Goal: Task Accomplishment & Management: Manage account settings

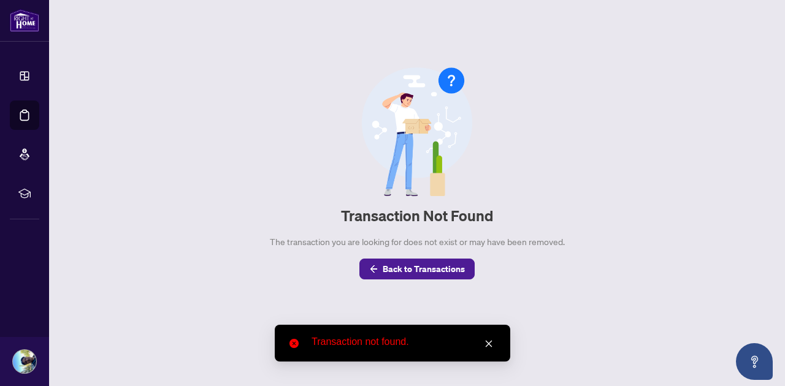
click at [487, 345] on icon "close" at bounding box center [489, 344] width 7 height 7
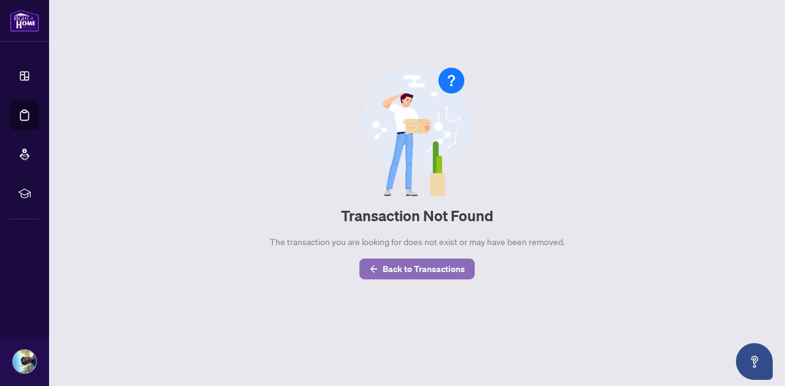
click at [422, 264] on span "Back to Transactions" at bounding box center [424, 269] width 82 height 20
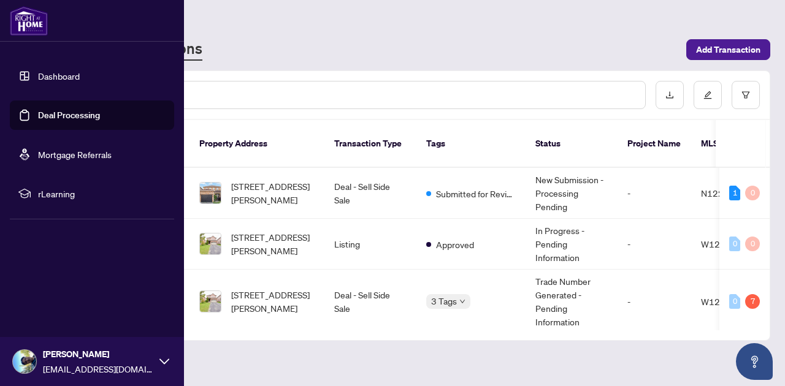
click at [70, 111] on link "Deal Processing" at bounding box center [69, 115] width 62 height 11
click at [69, 113] on link "Deal Processing" at bounding box center [69, 115] width 62 height 11
click at [64, 112] on link "Deal Processing" at bounding box center [69, 115] width 62 height 11
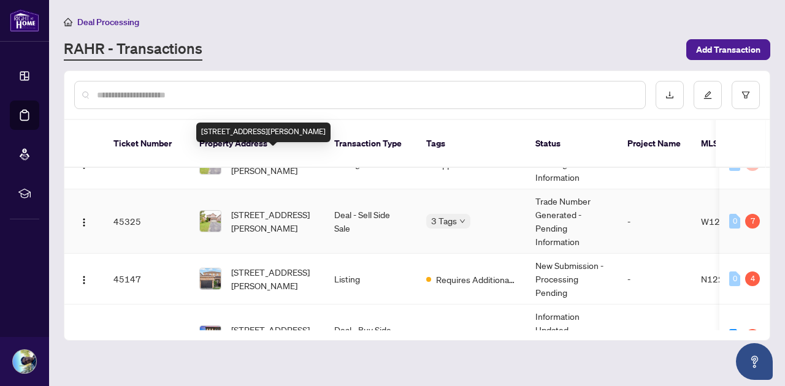
scroll to position [93, 0]
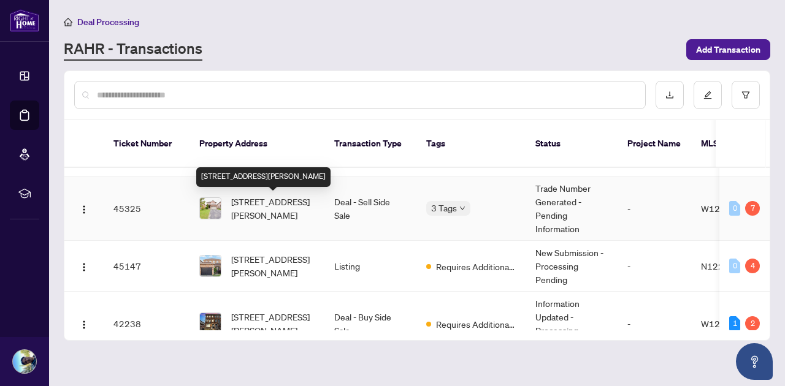
click at [272, 208] on span "[STREET_ADDRESS][PERSON_NAME]" at bounding box center [272, 208] width 83 height 27
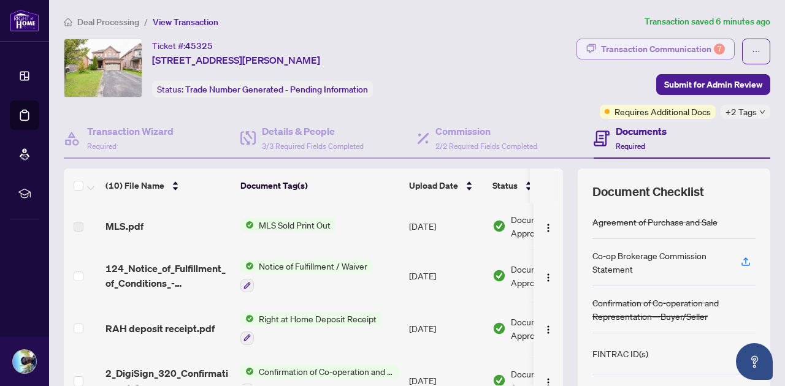
click at [645, 49] on div "Transaction Communication 7" at bounding box center [663, 49] width 124 height 20
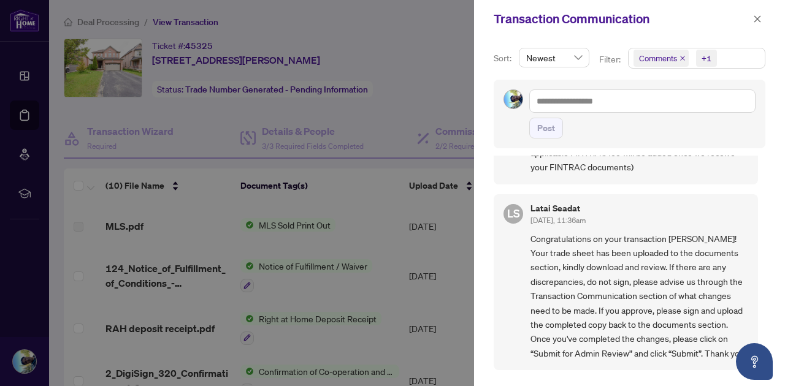
scroll to position [727, 0]
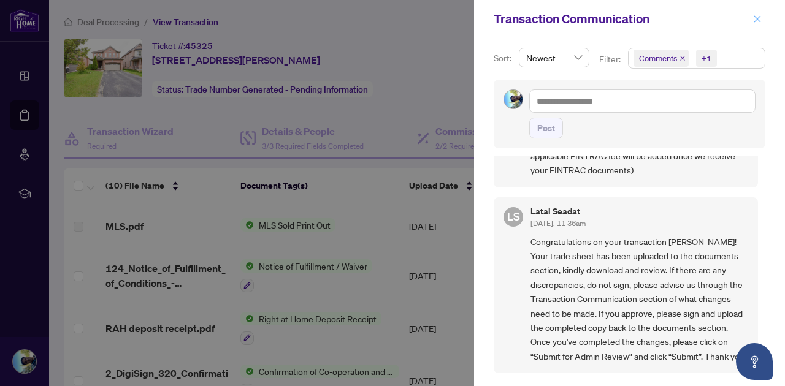
click at [760, 18] on icon "close" at bounding box center [757, 19] width 9 height 9
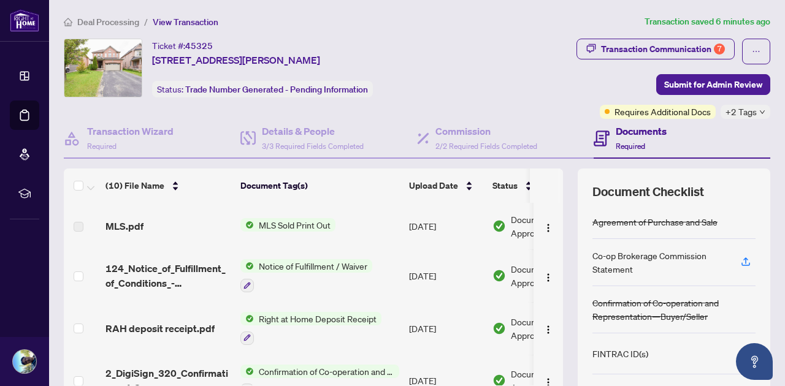
click at [470, 72] on div "Ticket #: 45325 41 Darren Rd, Brampton, Ontario L6P 1Z5, Canada Status: Trade N…" at bounding box center [268, 68] width 408 height 59
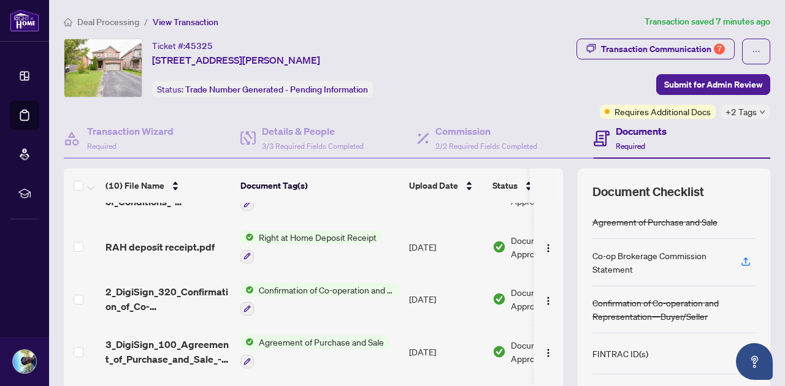
scroll to position [0, 0]
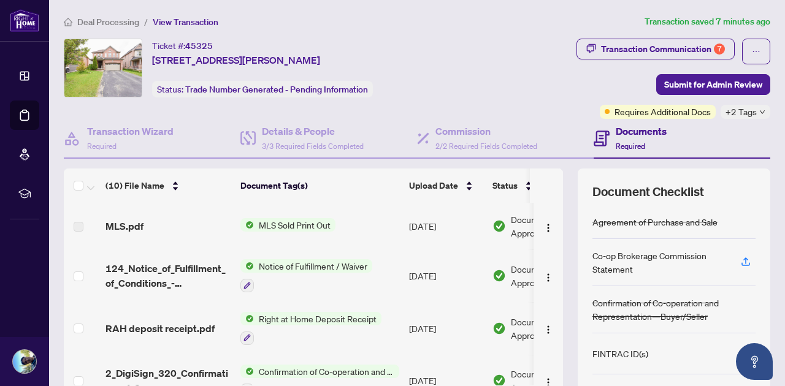
click at [436, 58] on div "Ticket #: 45325 41 Darren Rd, Brampton, Ontario L6P 1Z5, Canada Status: Trade N…" at bounding box center [268, 68] width 408 height 59
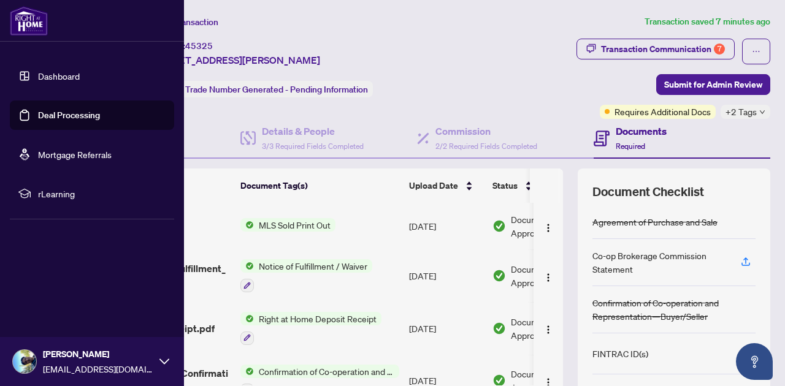
click at [53, 113] on link "Deal Processing" at bounding box center [69, 115] width 62 height 11
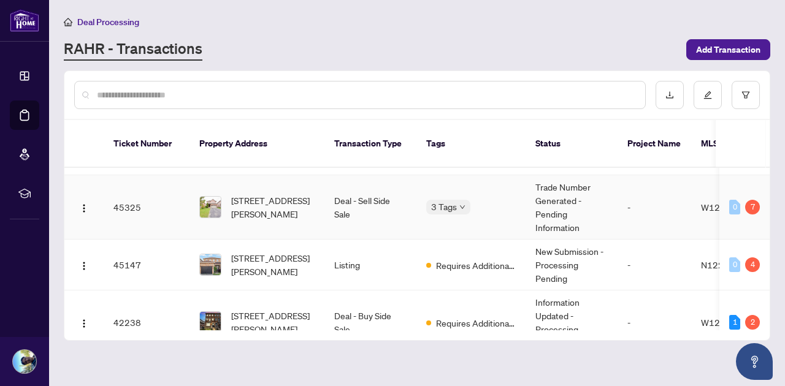
scroll to position [95, 0]
click at [402, 215] on td "Deal - Sell Side Sale" at bounding box center [370, 207] width 92 height 64
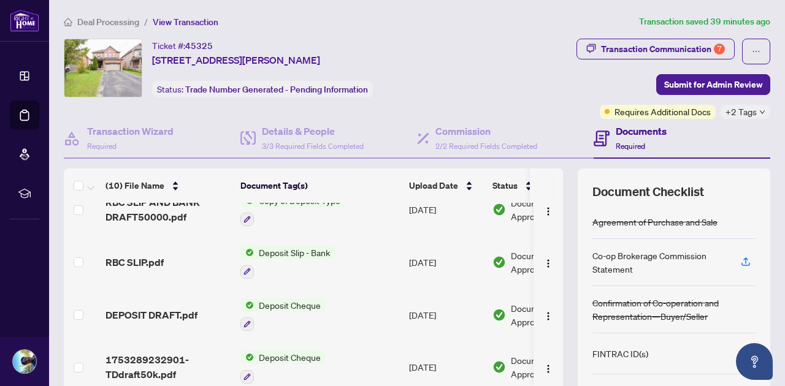
scroll to position [338, 0]
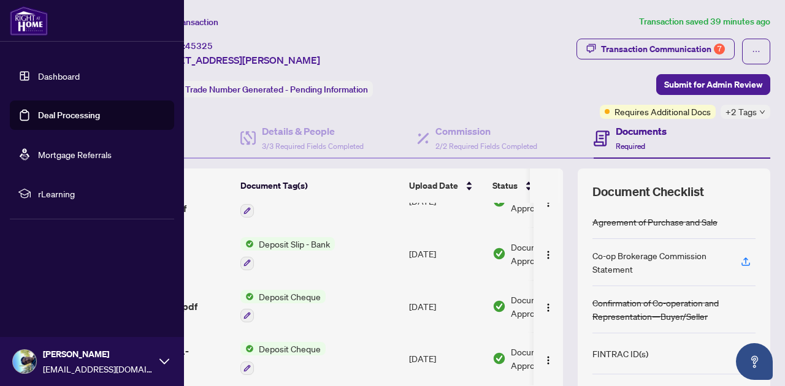
click at [48, 113] on link "Deal Processing" at bounding box center [69, 115] width 62 height 11
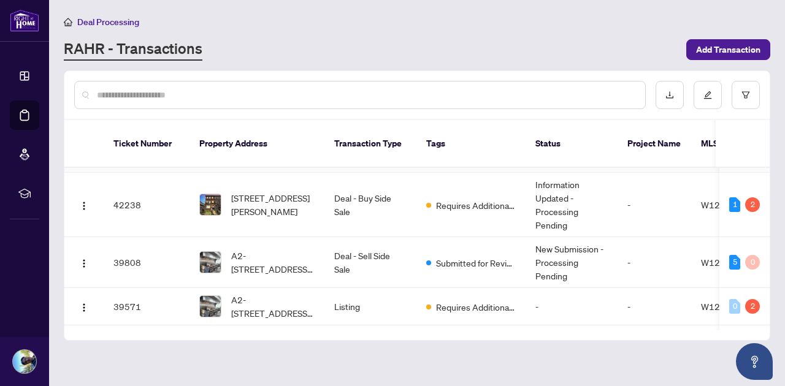
scroll to position [219, 0]
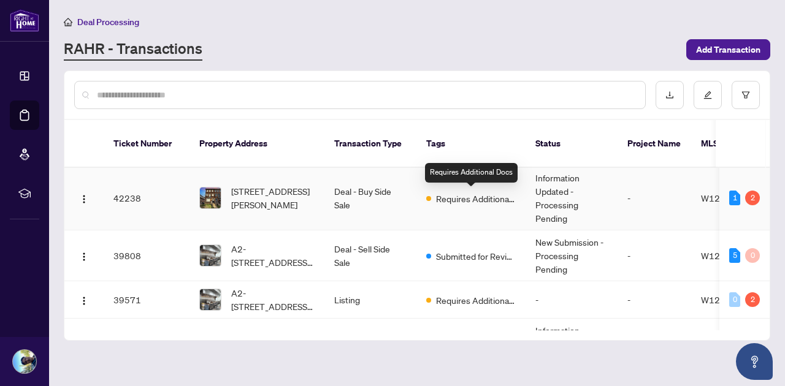
click at [485, 197] on span "Requires Additional Docs" at bounding box center [476, 198] width 80 height 13
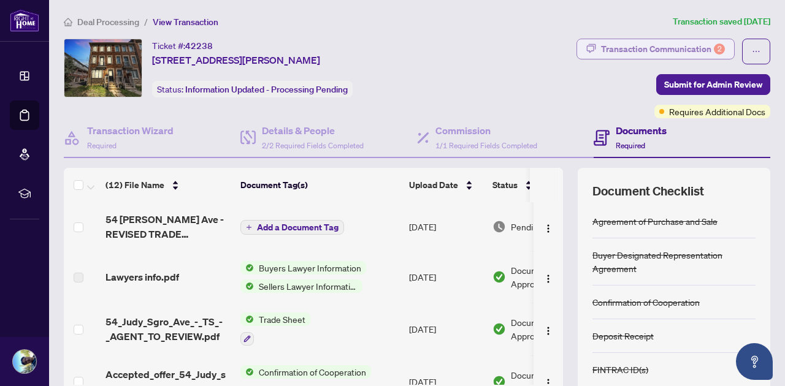
click at [683, 47] on div "Transaction Communication 2" at bounding box center [663, 49] width 124 height 20
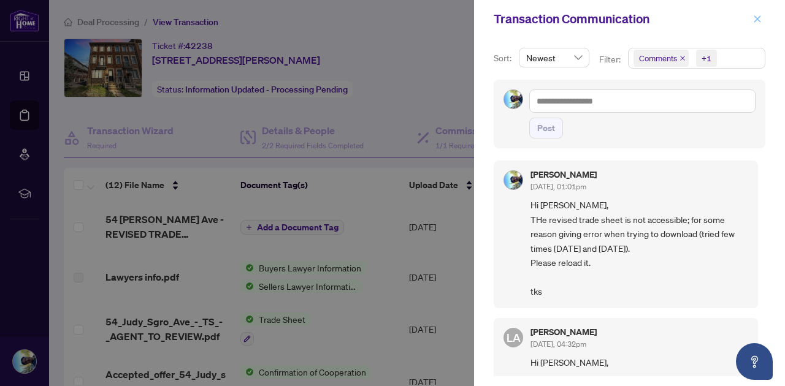
click at [755, 15] on icon "close" at bounding box center [757, 19] width 9 height 9
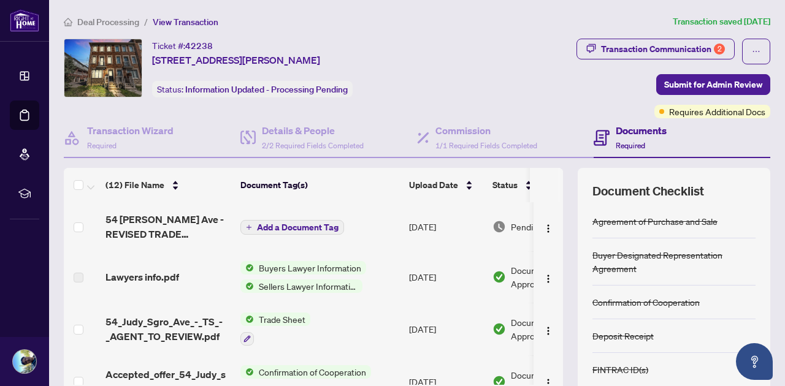
click at [277, 225] on span "Add a Document Tag" at bounding box center [298, 227] width 82 height 9
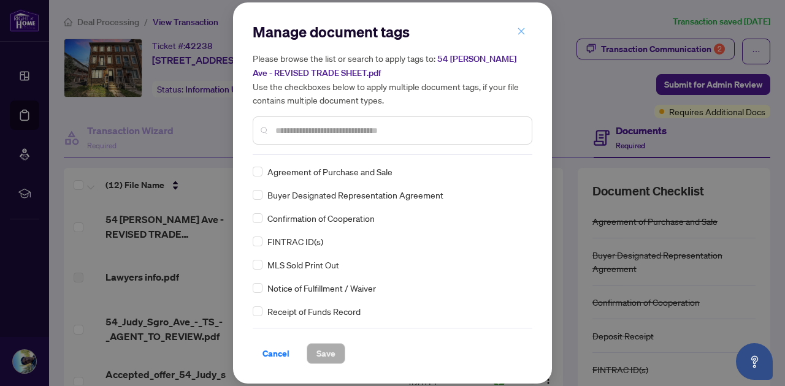
click at [523, 27] on icon "close" at bounding box center [521, 31] width 9 height 9
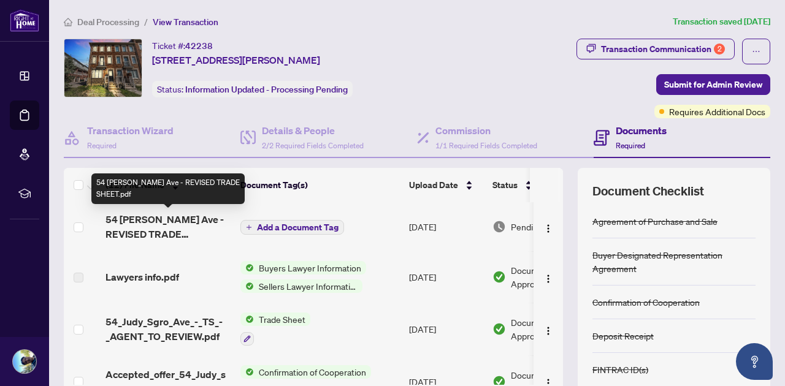
click at [148, 218] on span "54 [PERSON_NAME] Ave - REVISED TRADE SHEET.pdf" at bounding box center [167, 226] width 125 height 29
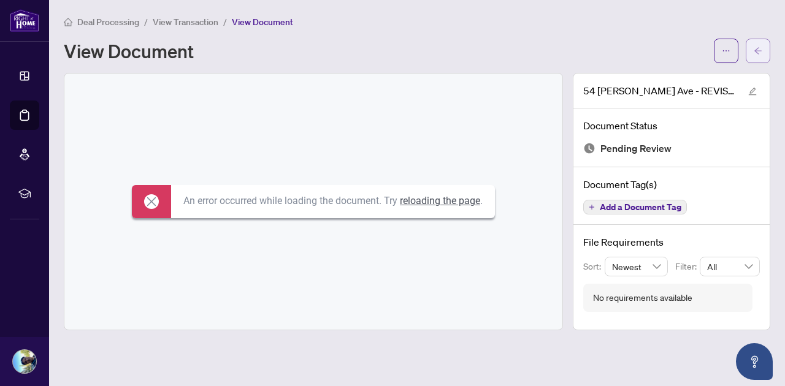
click at [760, 48] on icon "arrow-left" at bounding box center [758, 51] width 9 height 9
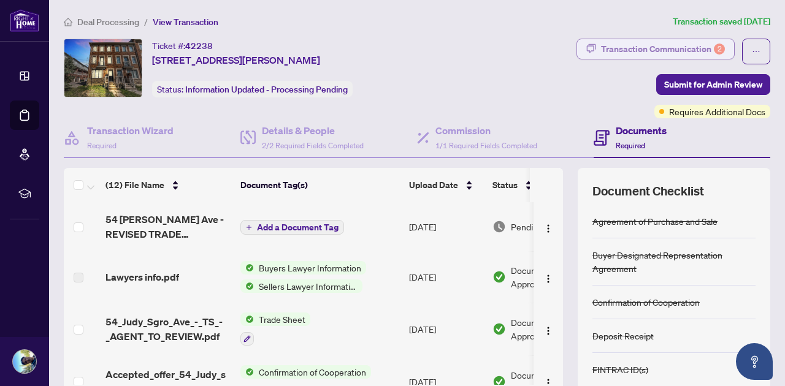
click at [660, 43] on div "Transaction Communication 2" at bounding box center [663, 49] width 124 height 20
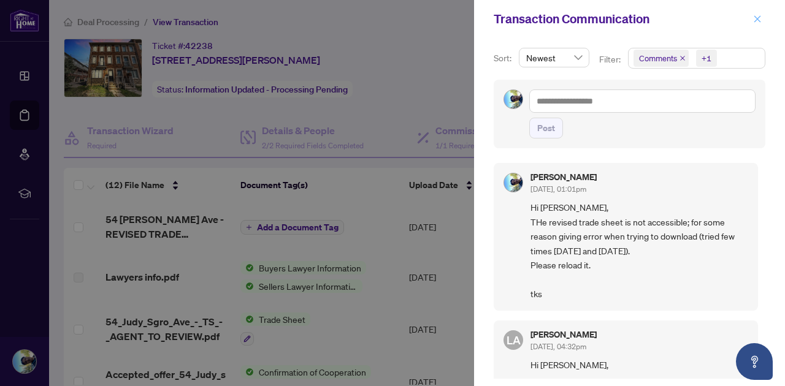
click at [757, 13] on span "button" at bounding box center [757, 19] width 9 height 20
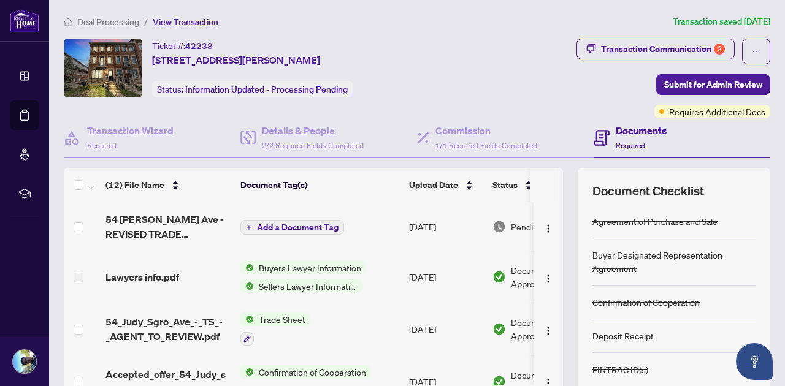
click at [424, 65] on div "Ticket #: 42238 [STREET_ADDRESS][PERSON_NAME] Status: Information Updated - Pro…" at bounding box center [263, 68] width 399 height 59
click at [620, 48] on div "Transaction Communication 2" at bounding box center [663, 49] width 124 height 20
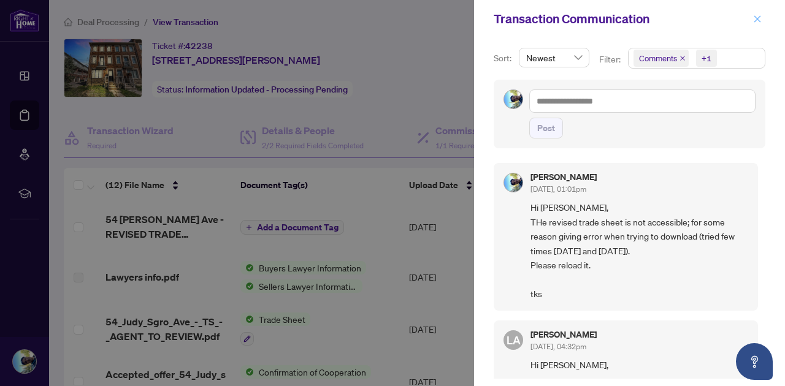
click at [757, 16] on icon "close" at bounding box center [757, 19] width 9 height 9
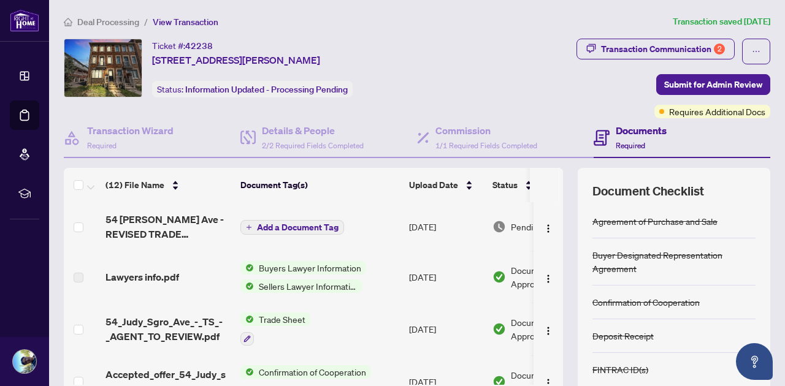
click at [456, 50] on div "Ticket #: 42238 [STREET_ADDRESS][PERSON_NAME] Status: Information Updated - Pro…" at bounding box center [263, 68] width 399 height 59
click at [498, 55] on div "Transaction Communication 2 Submit for Admin Review Requires Additional Docs" at bounding box center [619, 79] width 304 height 80
